Goal: Task Accomplishment & Management: Use online tool/utility

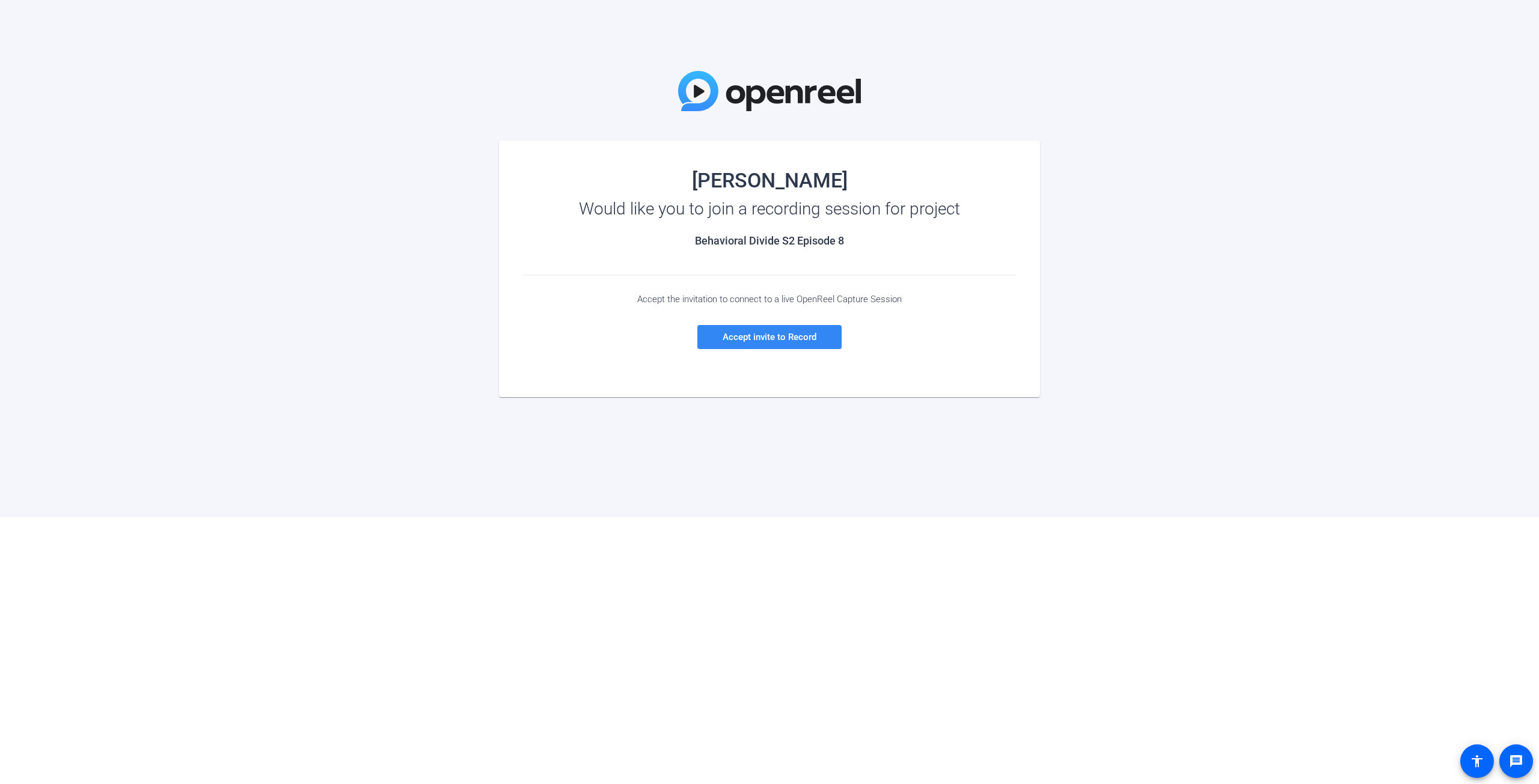
click at [813, 339] on span "Accept invite to Record" at bounding box center [770, 337] width 94 height 11
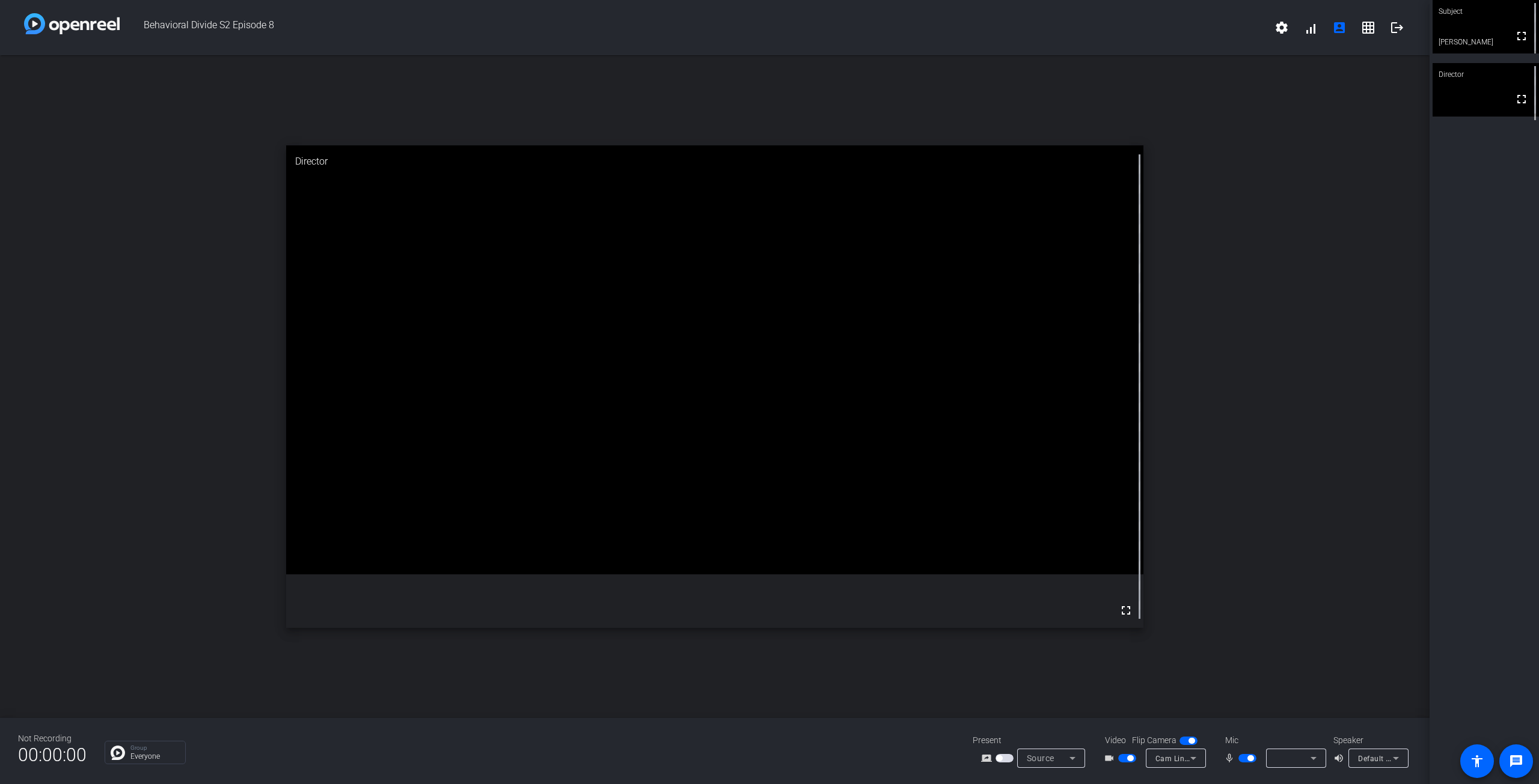
click at [1228, 465] on div "open_in_new Director fullscreen" at bounding box center [714, 387] width 1429 height 663
click at [1312, 759] on icon at bounding box center [1313, 758] width 6 height 3
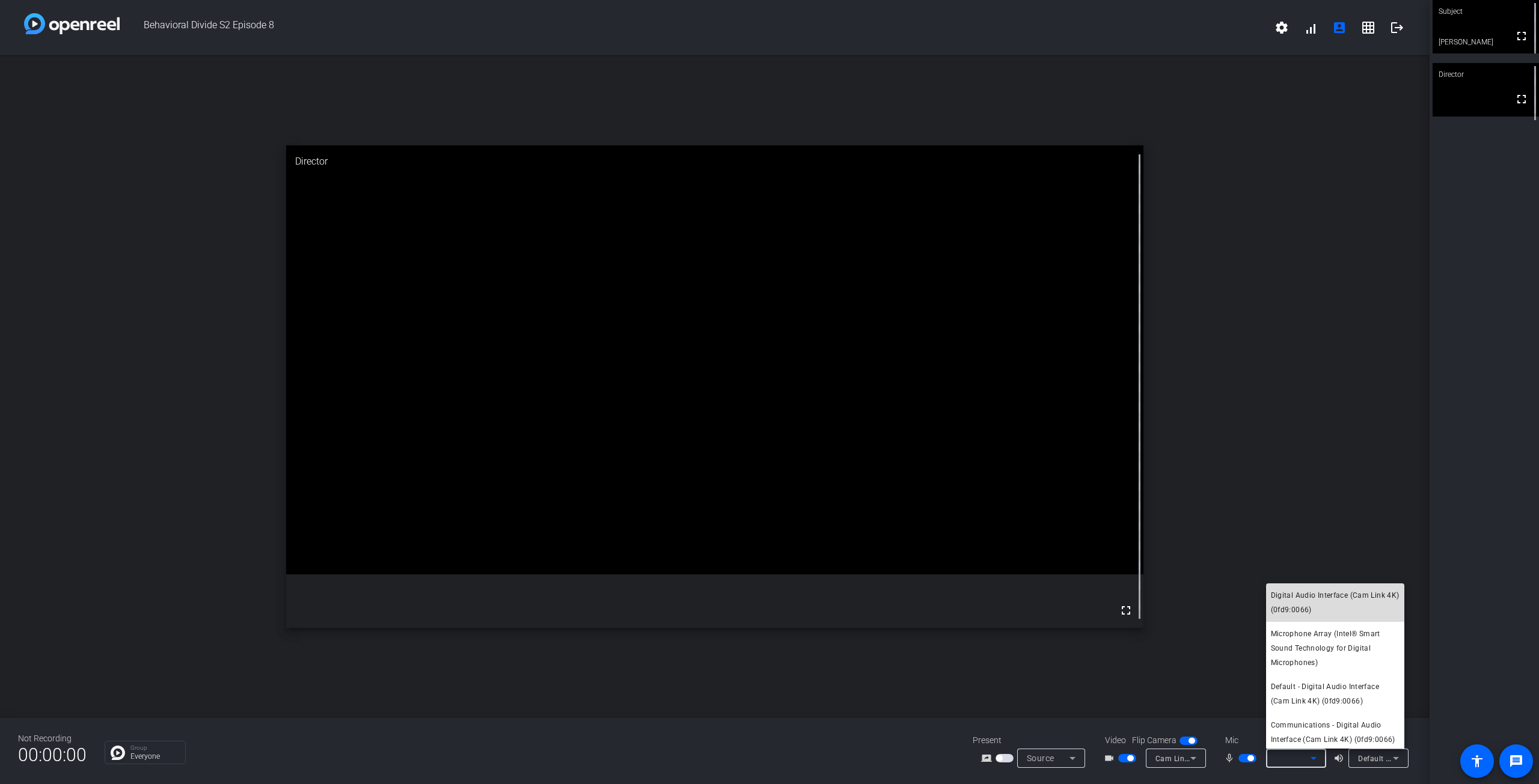
click at [1344, 610] on span "Digital Audio Interface (Cam Link 4K) (0fd9:0066)" at bounding box center [1334, 602] width 129 height 28
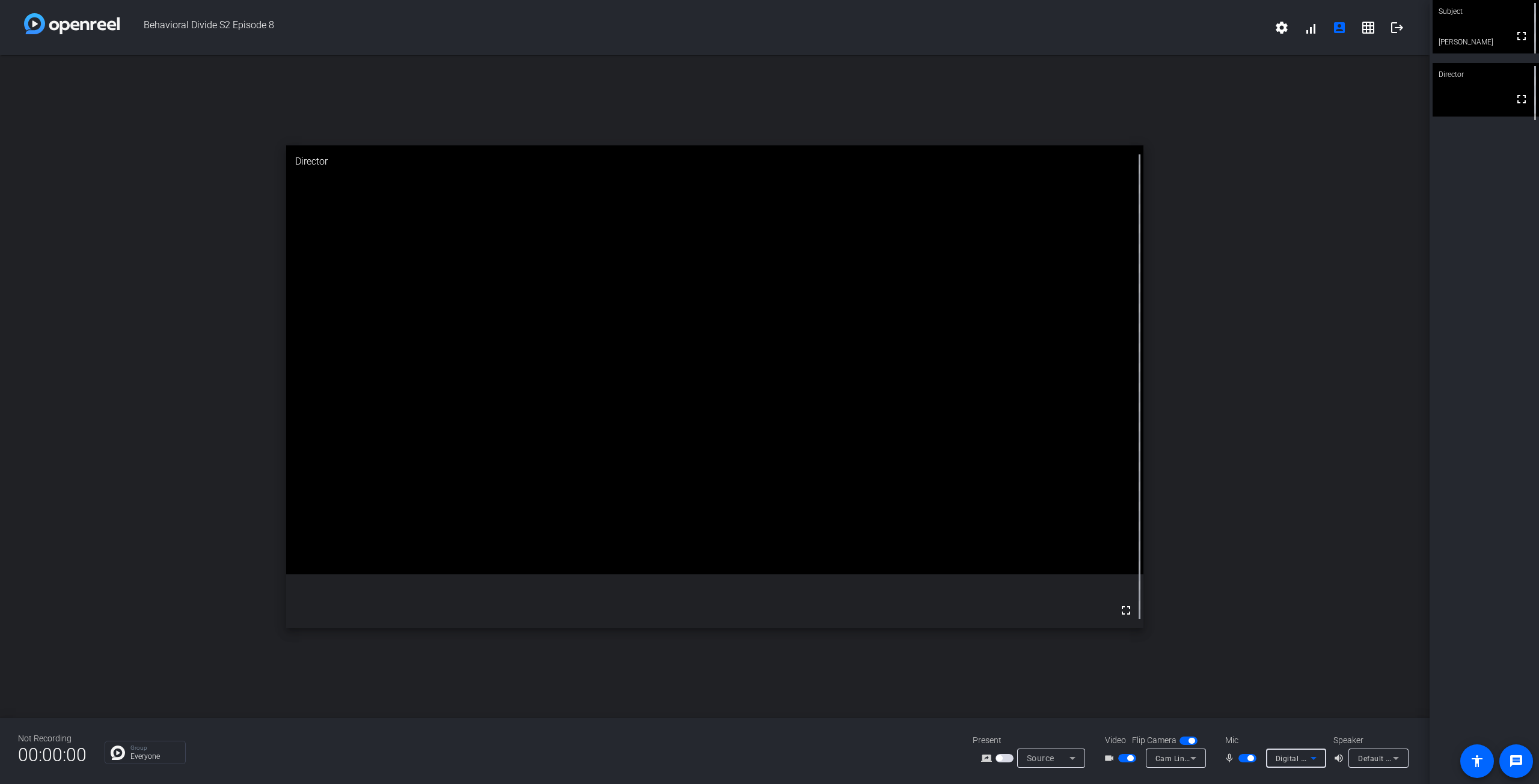
drag, startPoint x: 1316, startPoint y: 571, endPoint x: 1304, endPoint y: 596, distance: 27.7
click at [1315, 574] on div "open_in_new Director fullscreen" at bounding box center [714, 387] width 1429 height 663
click at [1188, 757] on icon at bounding box center [1193, 758] width 15 height 15
click at [1411, 651] on div at bounding box center [770, 392] width 1539 height 784
click at [1411, 651] on div "open_in_new Director fullscreen" at bounding box center [714, 387] width 1429 height 663
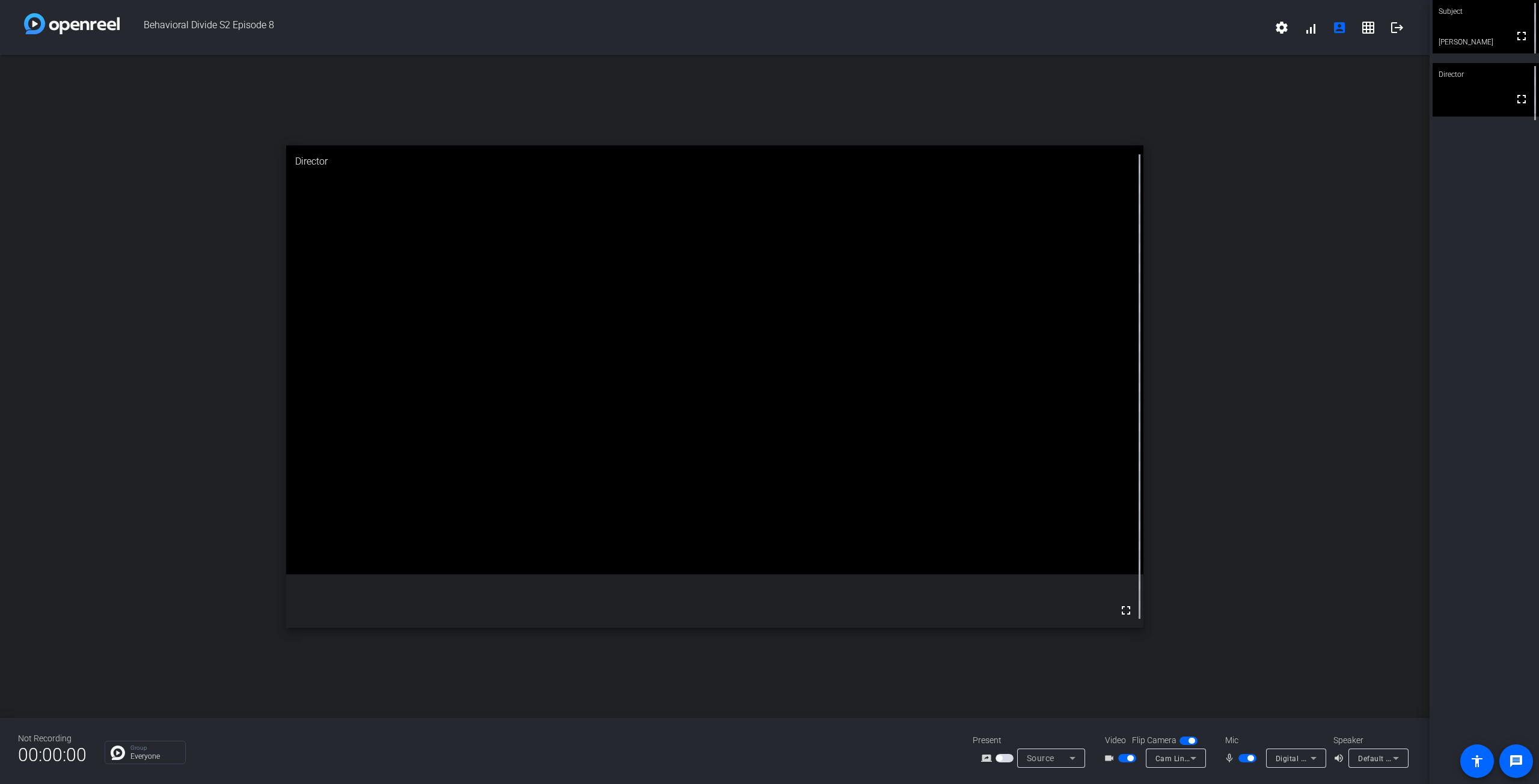
click at [911, 466] on div "fullscreen" at bounding box center [714, 386] width 858 height 483
click at [1308, 332] on div "open_in_new Director fullscreen" at bounding box center [714, 387] width 1429 height 663
click at [1214, 567] on div "open_in_new Director fullscreen" at bounding box center [714, 387] width 1429 height 663
click at [1308, 31] on span at bounding box center [1310, 27] width 28 height 28
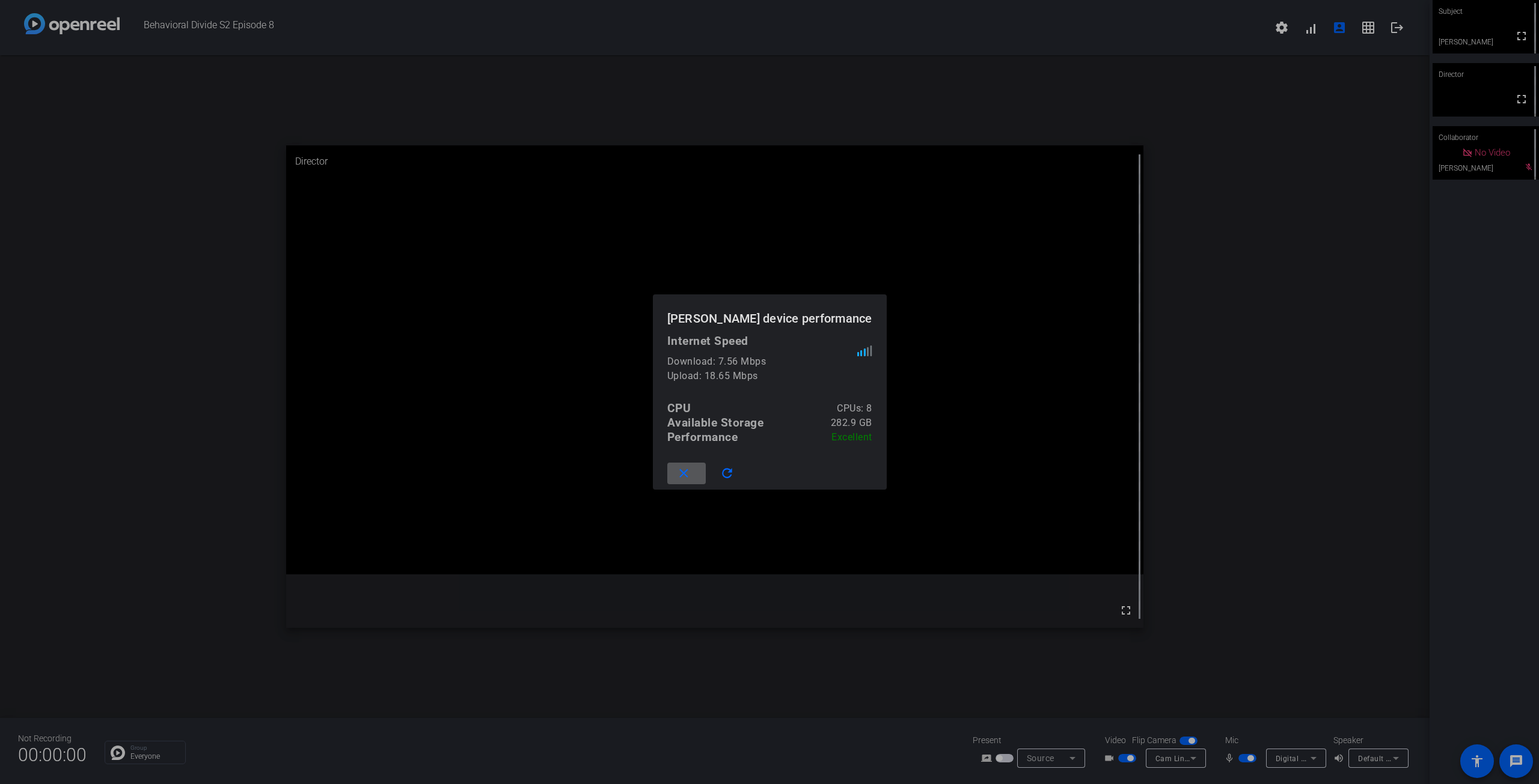
click at [691, 475] on mat-icon "close" at bounding box center [683, 473] width 15 height 15
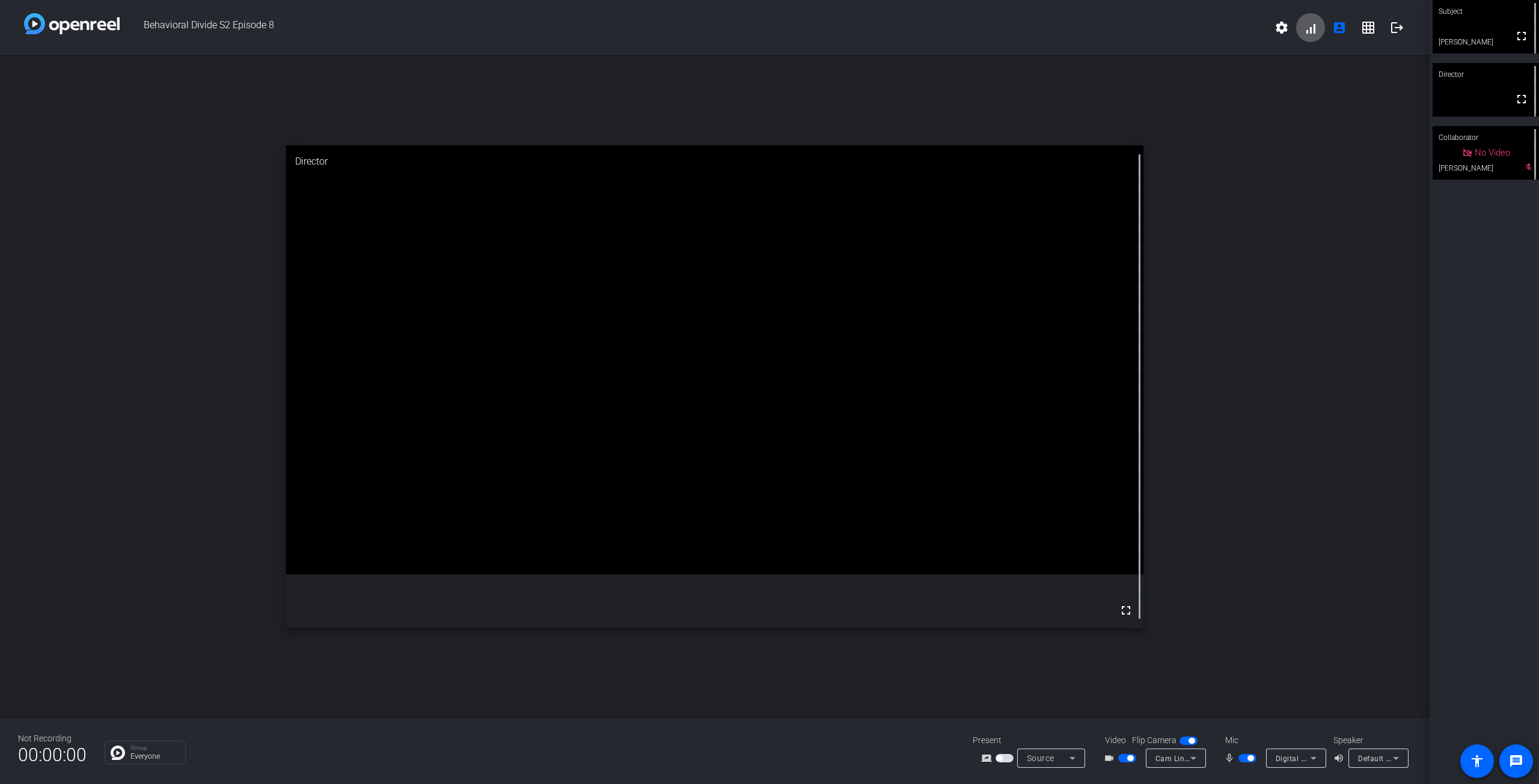
click at [1260, 444] on div "open_in_new Director fullscreen" at bounding box center [714, 387] width 1429 height 663
click at [1270, 444] on div "open_in_new Director fullscreen" at bounding box center [714, 387] width 1429 height 663
click at [1264, 434] on div "open_in_new Director fullscreen" at bounding box center [714, 387] width 1429 height 663
click at [1237, 429] on div "open_in_new Director fullscreen" at bounding box center [714, 387] width 1429 height 663
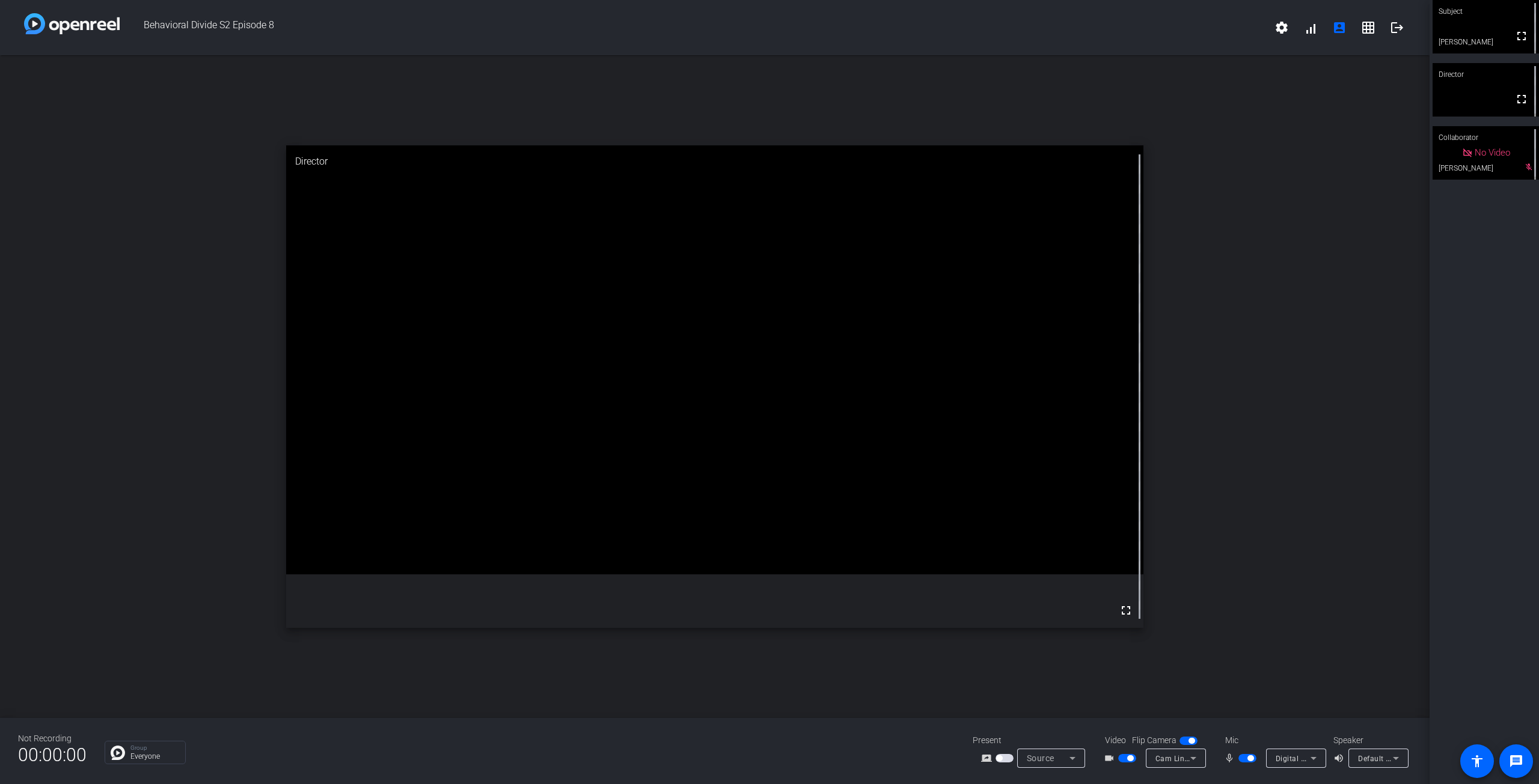
click at [1374, 357] on div "open_in_new Director fullscreen" at bounding box center [714, 387] width 1429 height 663
click at [1335, 351] on div "open_in_new Director fullscreen" at bounding box center [714, 387] width 1429 height 663
click at [1333, 337] on div "open_in_new Director fullscreen" at bounding box center [714, 387] width 1429 height 663
click at [1333, 313] on div "open_in_new Director fullscreen" at bounding box center [714, 387] width 1429 height 663
click at [1352, 305] on div "open_in_new Director fullscreen" at bounding box center [714, 387] width 1429 height 663
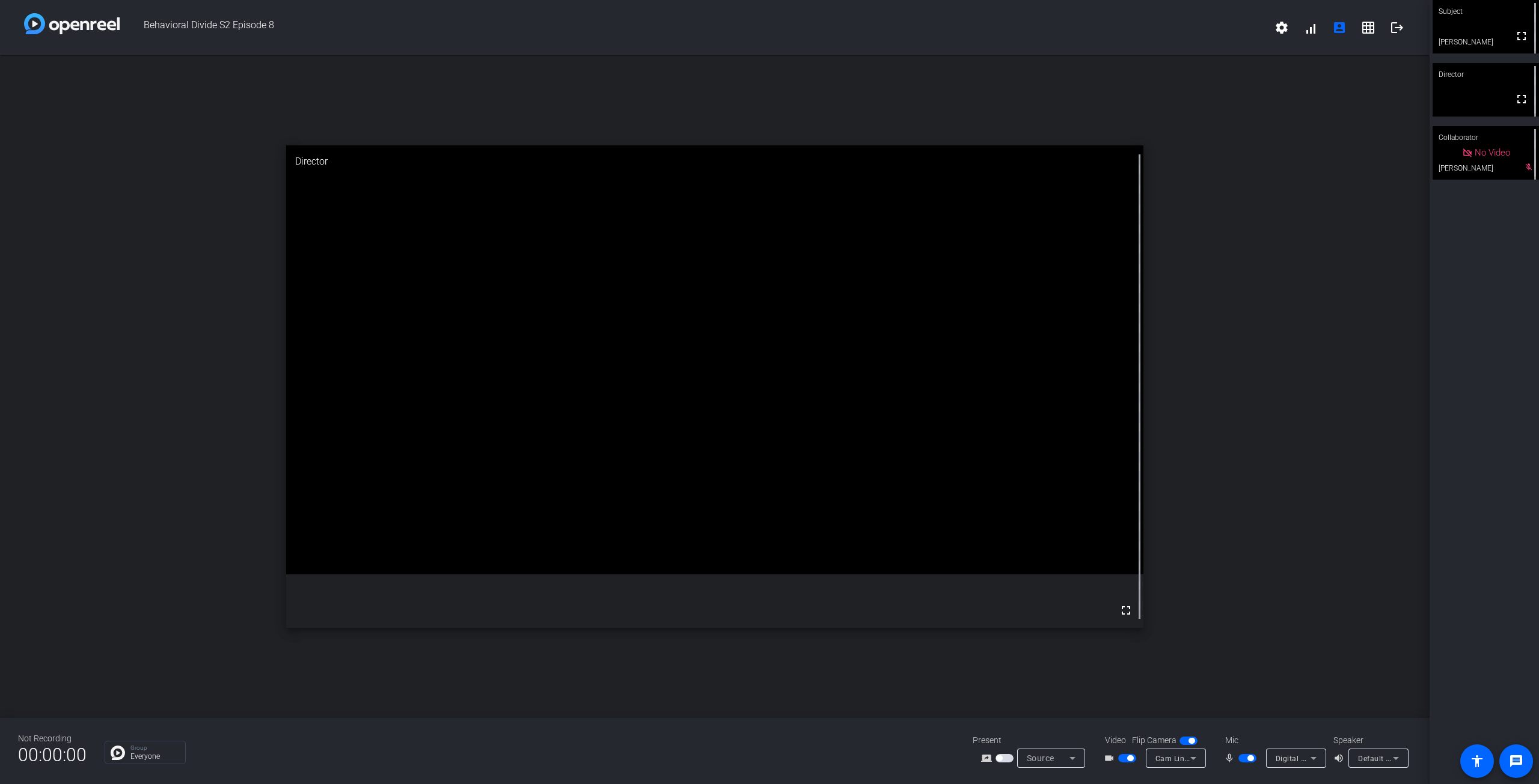
click at [1324, 273] on div "open_in_new Director fullscreen" at bounding box center [714, 387] width 1429 height 663
click at [1331, 180] on div "open_in_new Director fullscreen" at bounding box center [714, 387] width 1429 height 663
click at [1320, 178] on div "open_in_new Director fullscreen" at bounding box center [714, 387] width 1429 height 663
click at [1316, 177] on div "open_in_new Director fullscreen" at bounding box center [714, 387] width 1429 height 663
click at [1317, 177] on div "open_in_new Director fullscreen" at bounding box center [714, 387] width 1429 height 663
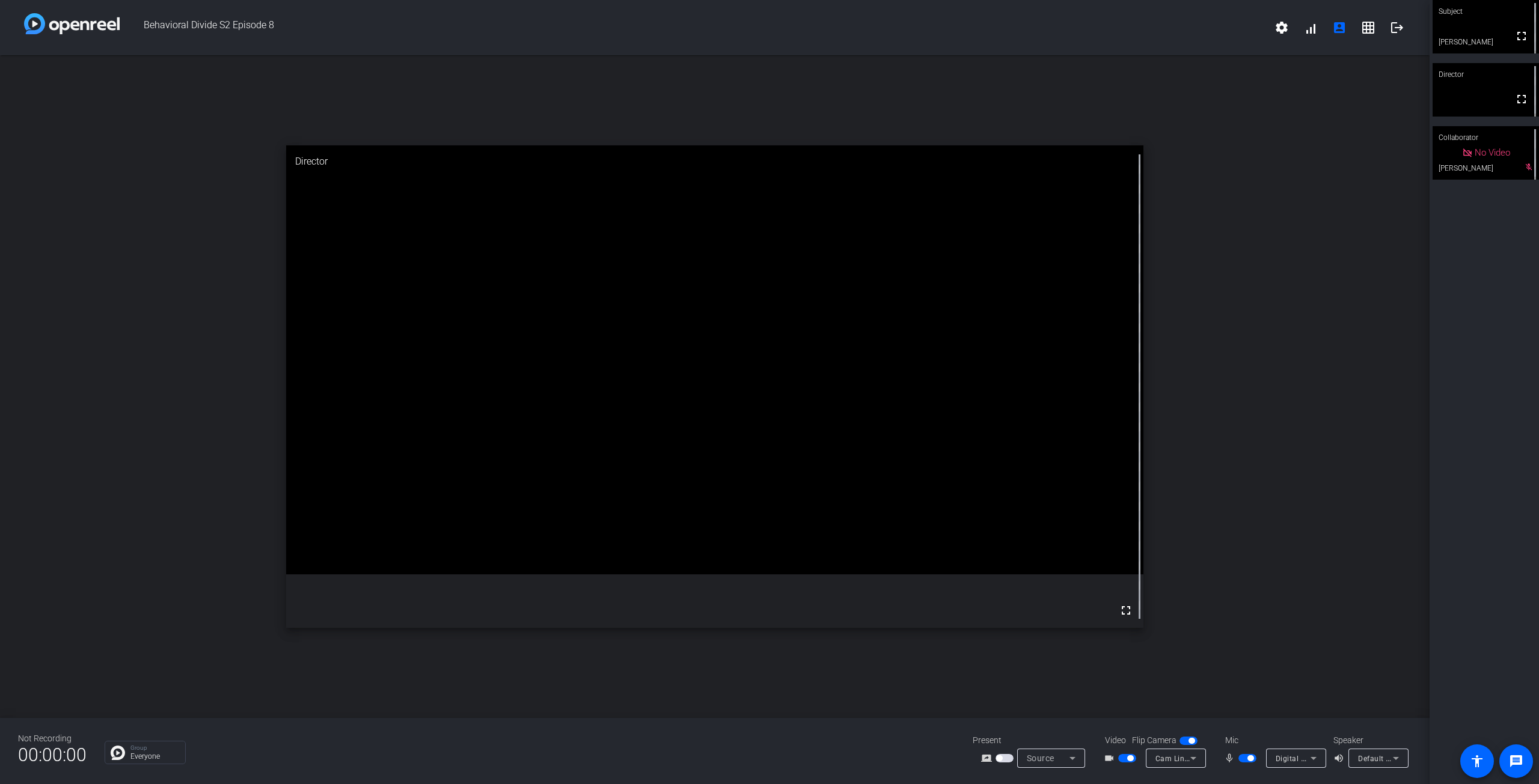
click at [1308, 171] on div "open_in_new Director fullscreen" at bounding box center [714, 387] width 1429 height 663
click at [1249, 372] on div "open_in_new Director fullscreen" at bounding box center [714, 387] width 1429 height 663
click at [1191, 349] on div "open_in_new Director fullscreen" at bounding box center [714, 387] width 1429 height 663
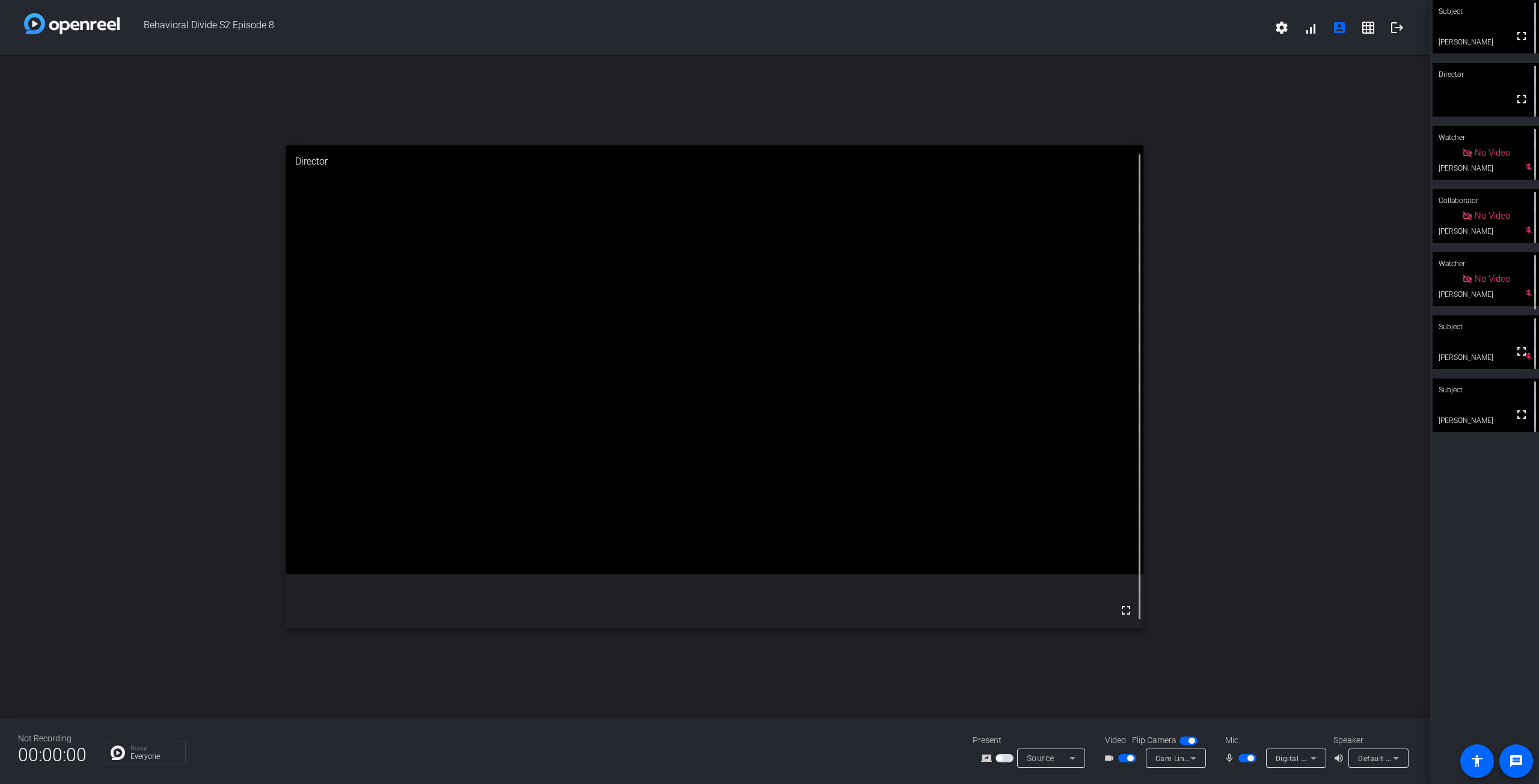
click at [1252, 754] on span "button" at bounding box center [1247, 758] width 18 height 9
click at [1248, 760] on span "button" at bounding box center [1247, 758] width 18 height 9
